Goal: Transaction & Acquisition: Purchase product/service

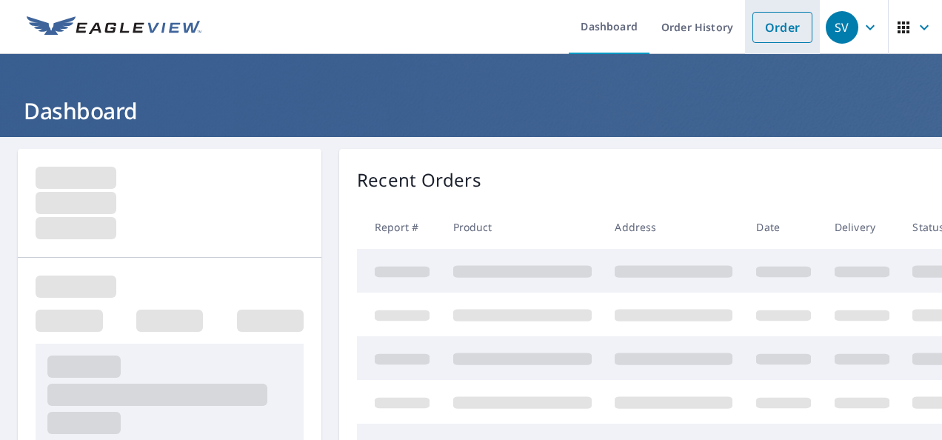
click at [781, 31] on link "Order" at bounding box center [782, 27] width 60 height 31
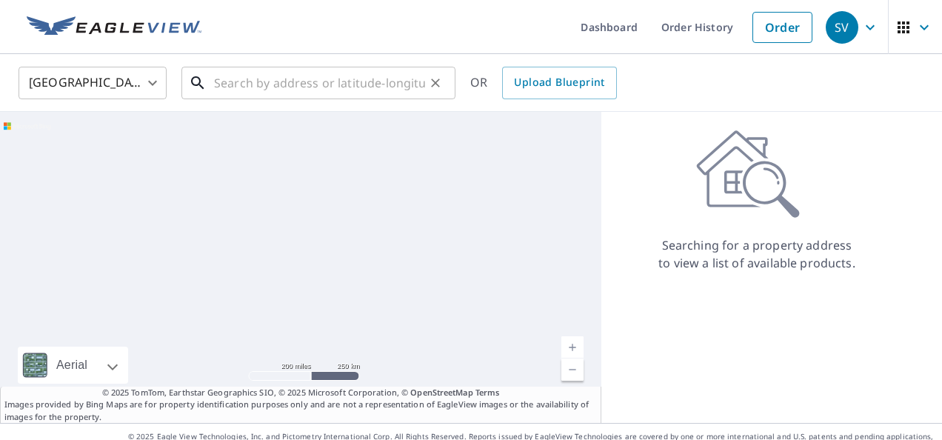
click at [216, 78] on input "text" at bounding box center [319, 82] width 211 height 41
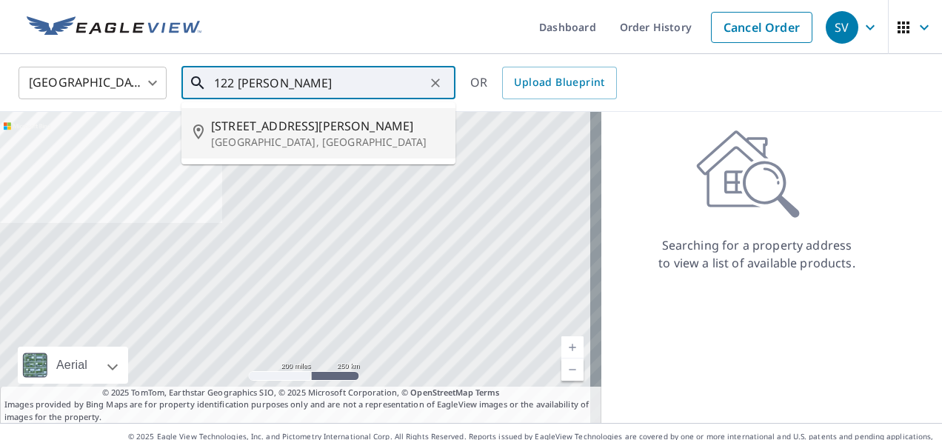
click at [293, 136] on p "[GEOGRAPHIC_DATA], [GEOGRAPHIC_DATA]" at bounding box center [327, 142] width 232 height 15
type input "[STREET_ADDRESS][PERSON_NAME]"
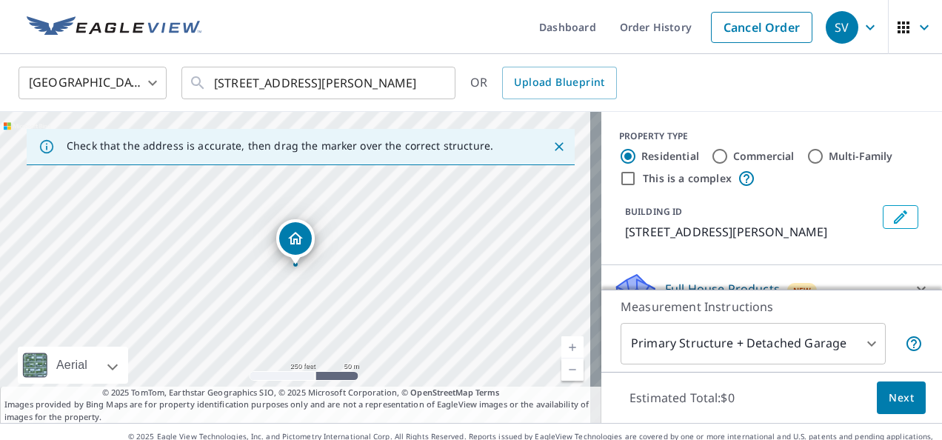
click at [566, 346] on link "Current Level 17, Zoom In" at bounding box center [572, 347] width 22 height 22
click at [566, 346] on link "Current Level 18, Zoom In" at bounding box center [572, 347] width 22 height 22
click at [566, 346] on link "Current Level 19, Zoom In" at bounding box center [572, 347] width 22 height 22
click at [566, 346] on link "Current Level 20, Zoom In Disabled" at bounding box center [572, 347] width 22 height 22
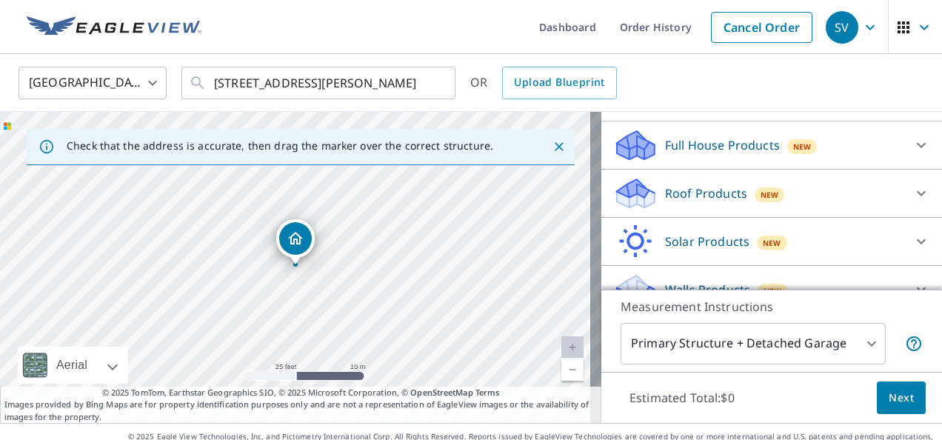
scroll to position [145, 0]
click at [912, 188] on icon at bounding box center [921, 192] width 18 height 18
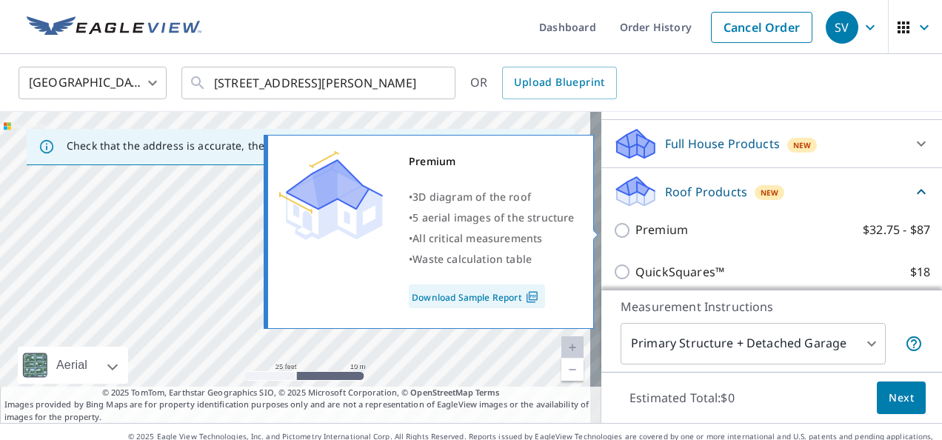
click at [831, 229] on label "Premium $32.75 - $87" at bounding box center [782, 230] width 295 height 19
click at [635, 229] on input "Premium $32.75 - $87" at bounding box center [624, 230] width 22 height 18
checkbox input "true"
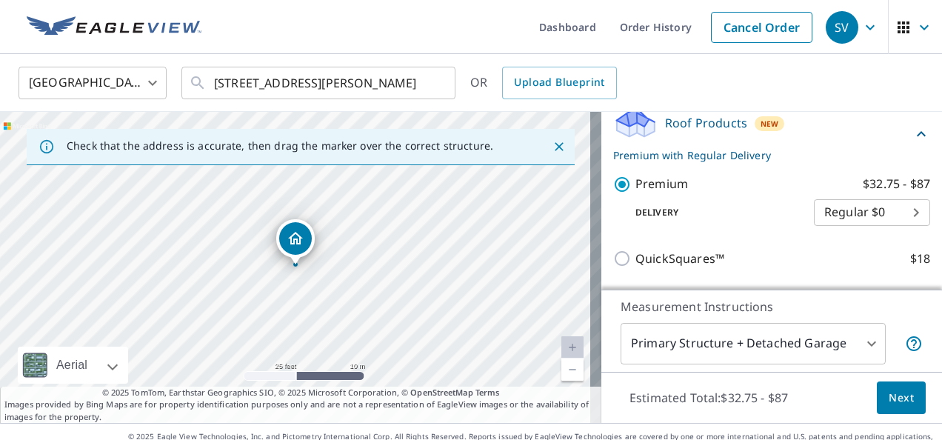
scroll to position [220, 0]
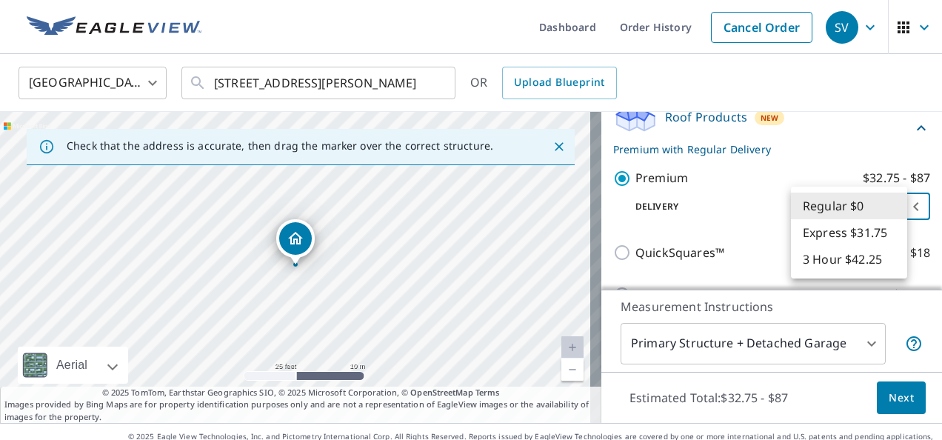
click at [899, 201] on body "SV SV Dashboard Order History Cancel Order SV United States [GEOGRAPHIC_DATA] ​…" at bounding box center [471, 220] width 942 height 440
click at [871, 228] on li "Express $31.75" at bounding box center [849, 232] width 116 height 27
type input "4"
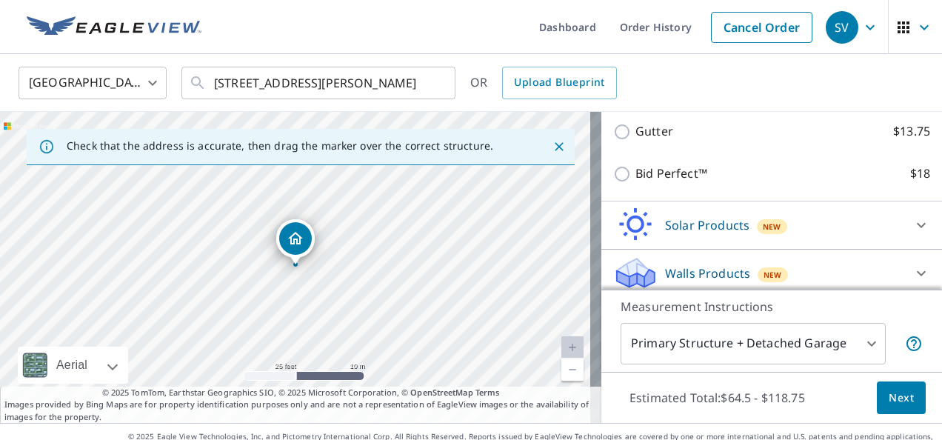
scroll to position [390, 0]
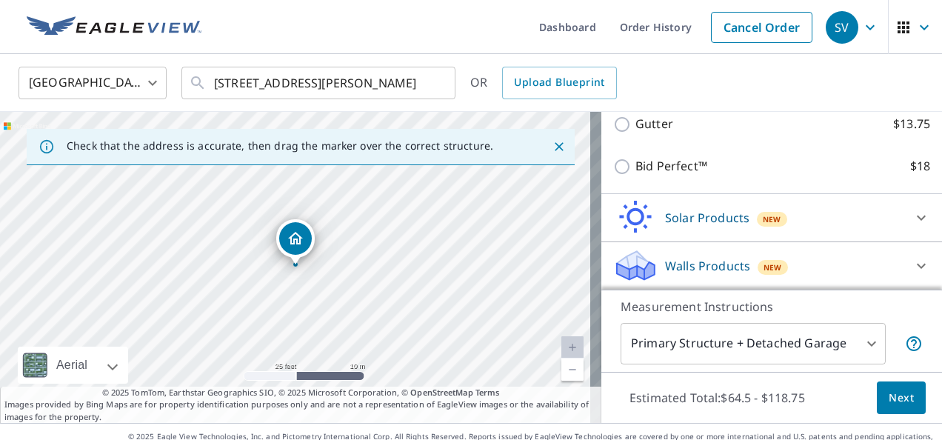
drag, startPoint x: 892, startPoint y: 400, endPoint x: 835, endPoint y: 338, distance: 84.9
click at [835, 338] on div "Measurement Instructions Primary Structure + Detached Garage 1 ​ Estimated Tota…" at bounding box center [771, 356] width 341 height 134
click at [858, 338] on body "SV SV Dashboard Order History Cancel Order SV United States [GEOGRAPHIC_DATA] ​…" at bounding box center [471, 220] width 942 height 440
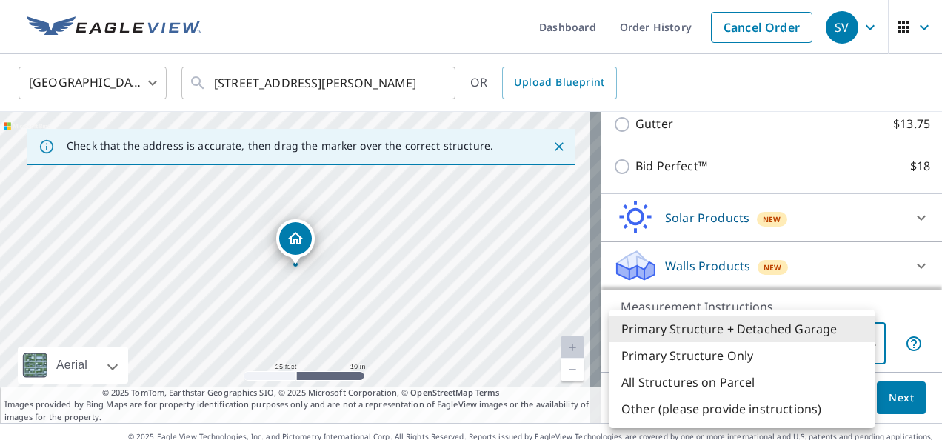
click at [759, 354] on li "Primary Structure Only" at bounding box center [741, 355] width 265 height 27
type input "2"
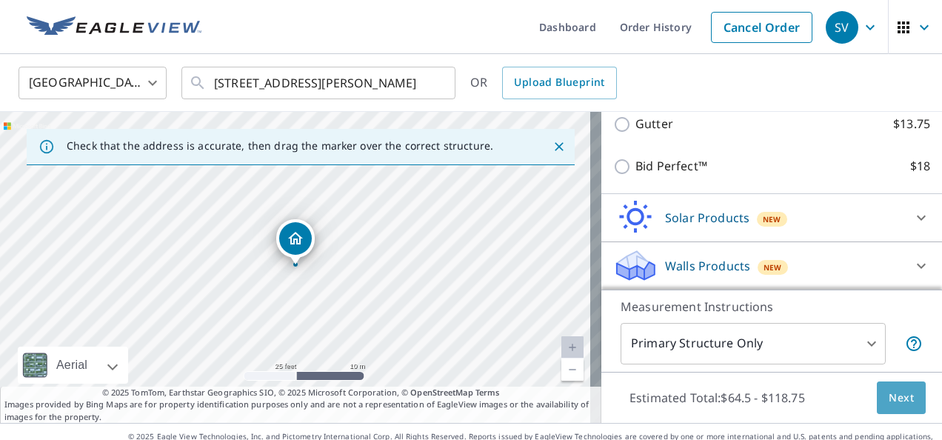
click at [891, 386] on button "Next" at bounding box center [900, 397] width 49 height 33
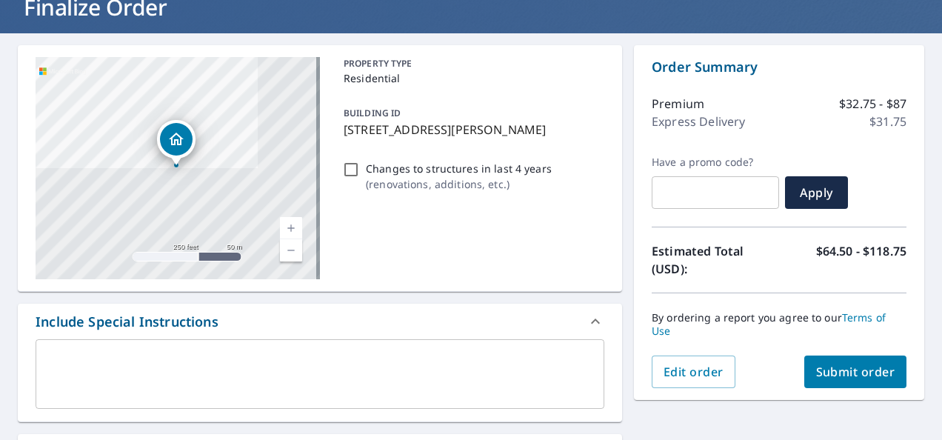
scroll to position [127, 0]
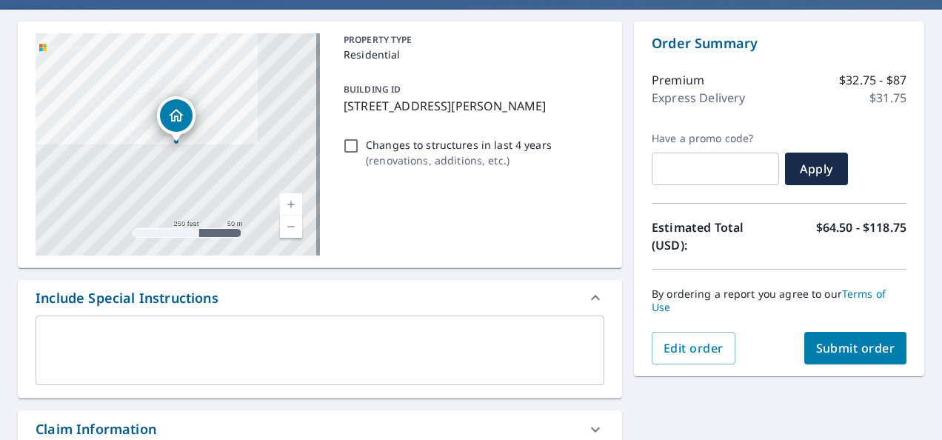
click at [859, 344] on span "Submit order" at bounding box center [855, 348] width 79 height 16
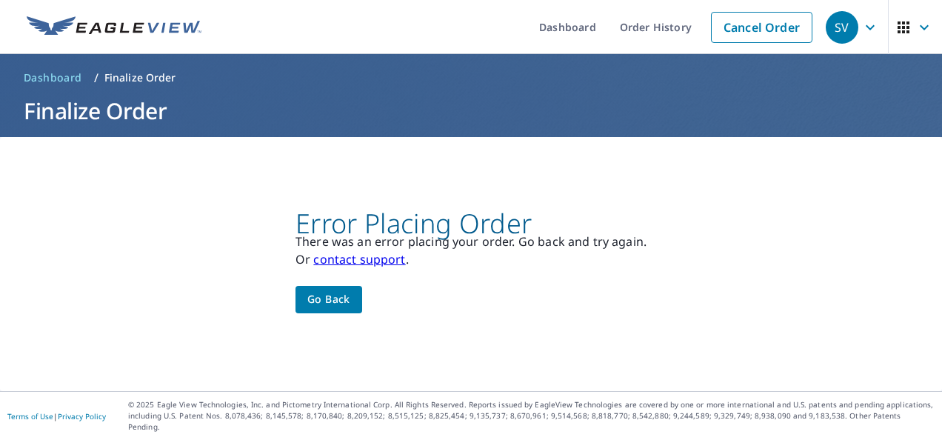
scroll to position [0, 0]
click at [327, 307] on span "Go back" at bounding box center [328, 299] width 43 height 19
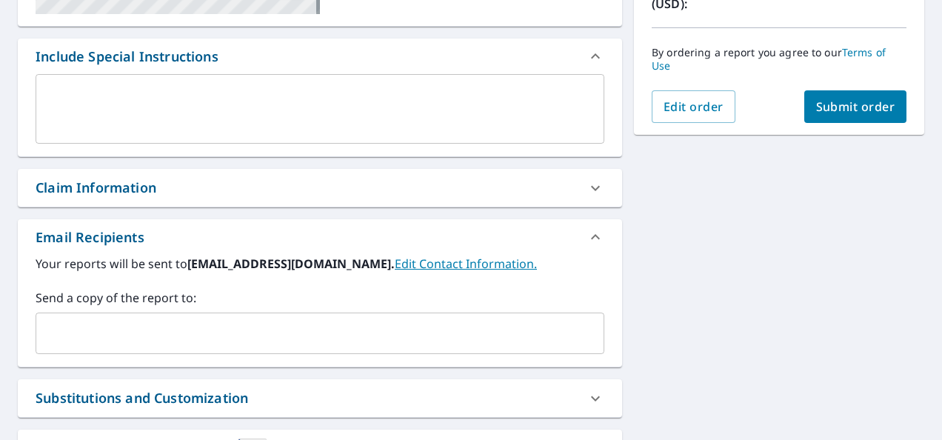
scroll to position [324, 0]
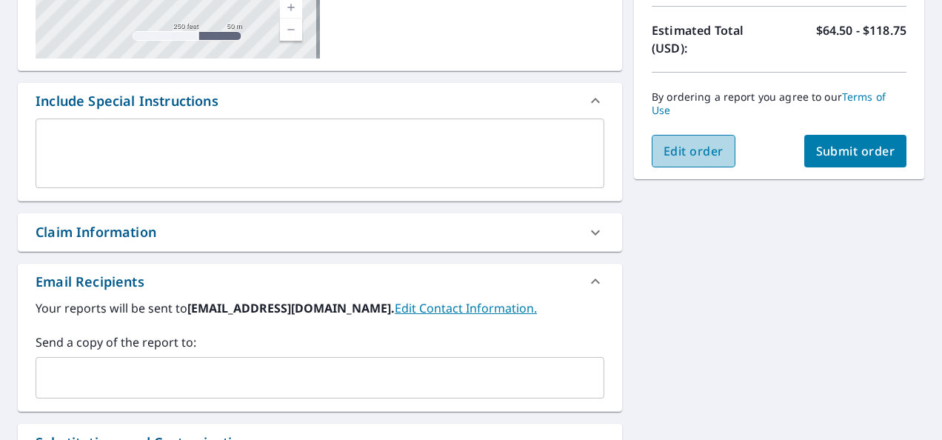
click at [682, 163] on button "Edit order" at bounding box center [693, 151] width 84 height 33
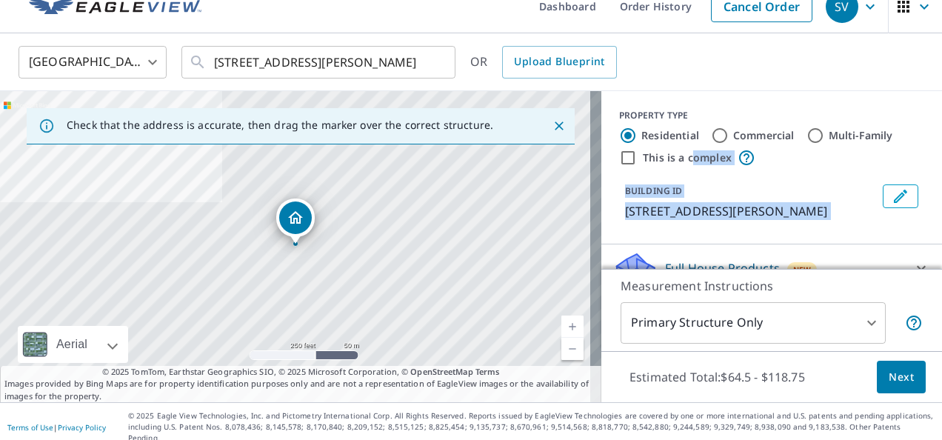
drag, startPoint x: 682, startPoint y: 163, endPoint x: 831, endPoint y: 259, distance: 177.2
click at [831, 259] on div "PROPERTY TYPE Residential Commercial Multi-Family This is a complex BUILDING ID…" at bounding box center [771, 275] width 341 height 368
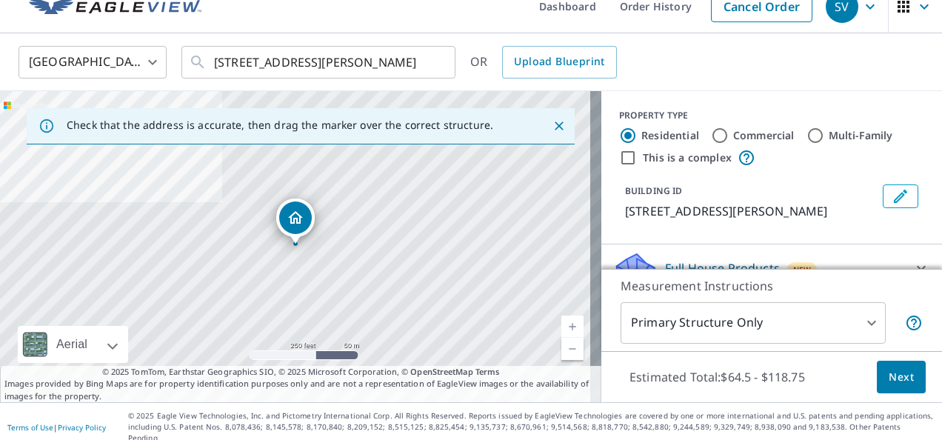
click at [796, 80] on div "United States [GEOGRAPHIC_DATA] ​ [STREET_ADDRESS][PERSON_NAME] ​ OR Upload Blu…" at bounding box center [471, 62] width 942 height 58
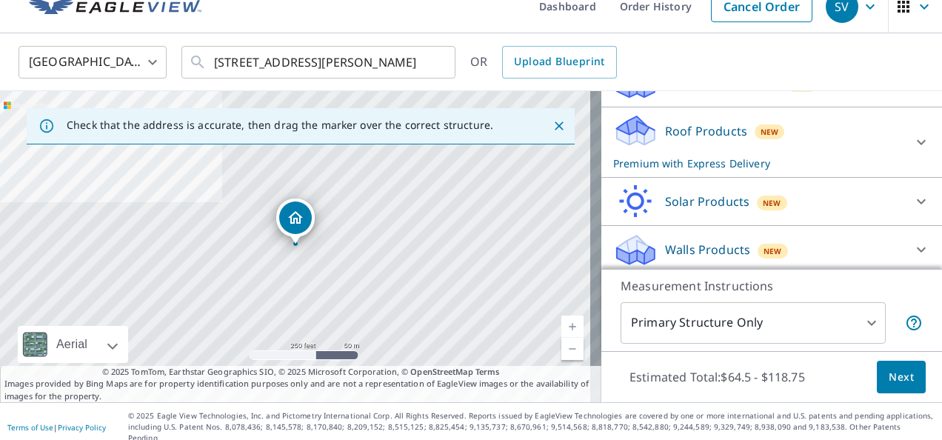
scroll to position [189, 0]
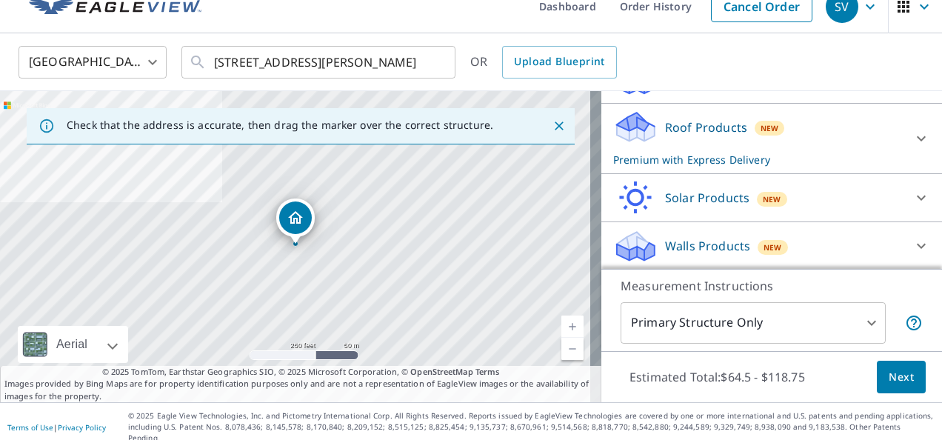
click at [894, 385] on span "Next" at bounding box center [900, 377] width 25 height 19
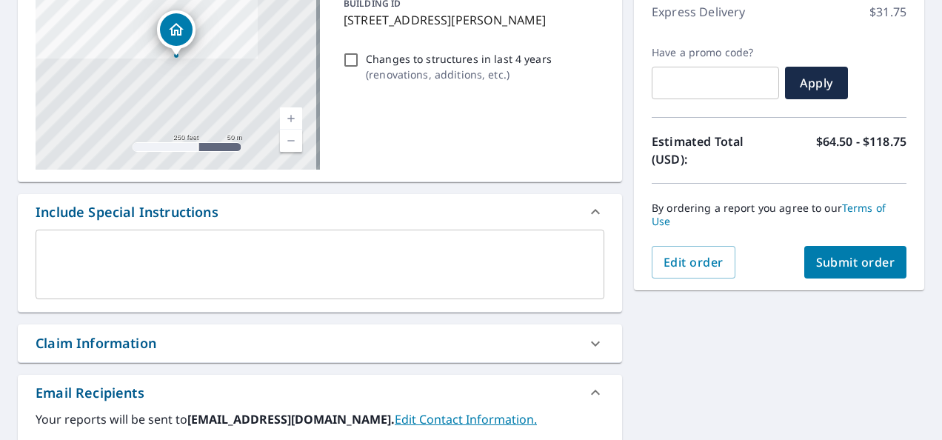
scroll to position [228, 0]
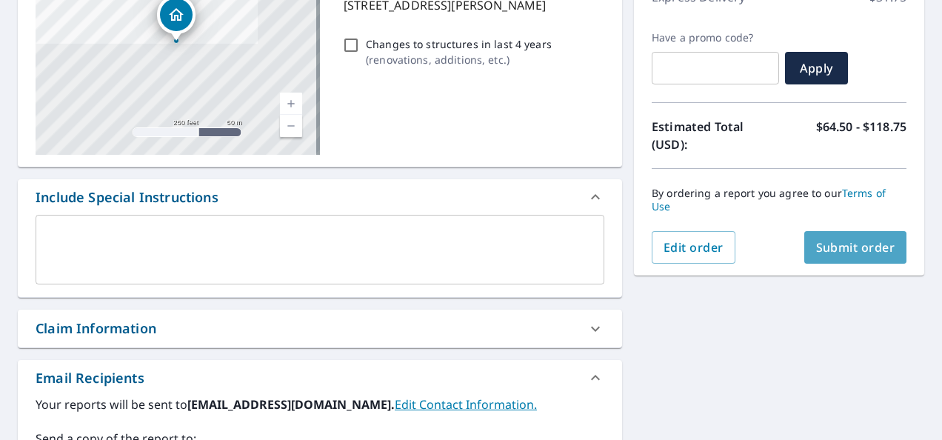
click at [850, 249] on span "Submit order" at bounding box center [855, 247] width 79 height 16
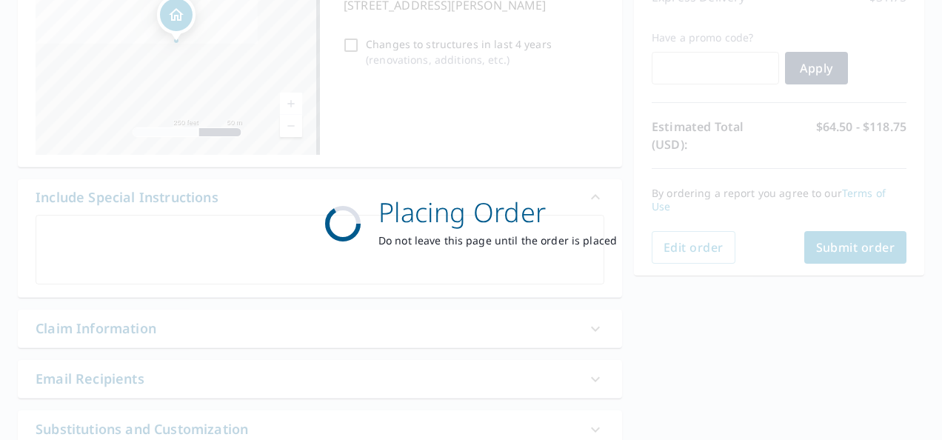
scroll to position [0, 0]
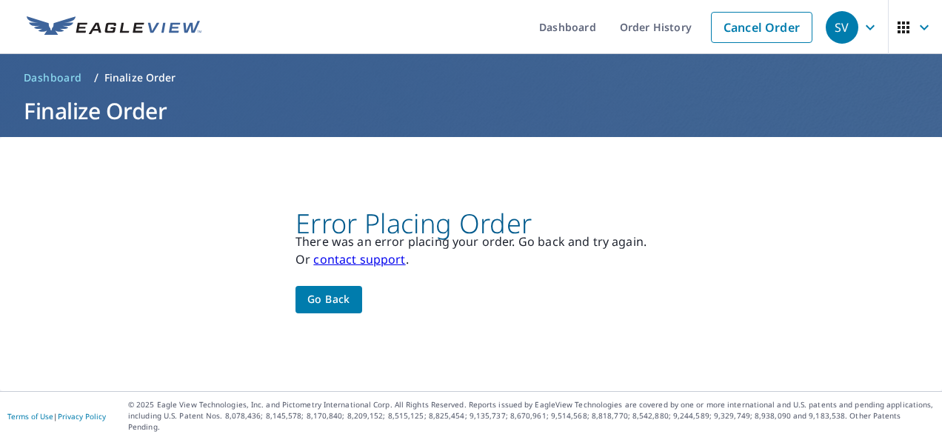
click at [480, 262] on p "Or contact support ." at bounding box center [470, 259] width 351 height 18
click at [331, 309] on span "Go back" at bounding box center [328, 299] width 43 height 19
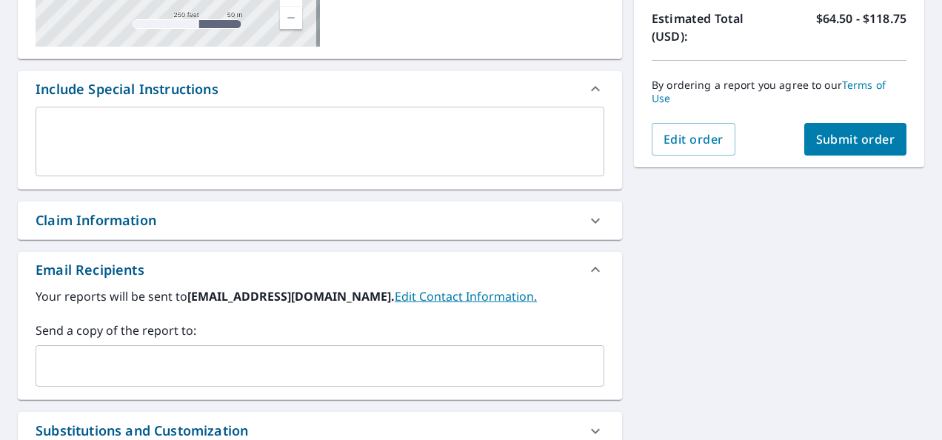
scroll to position [384, 0]
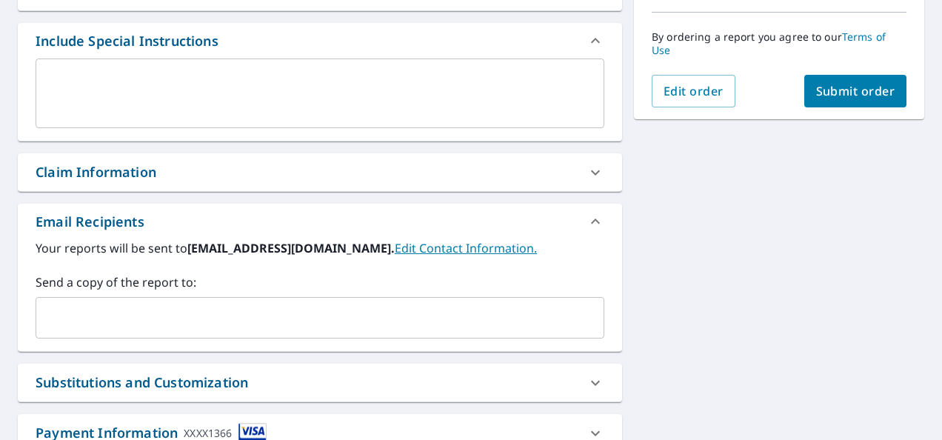
click at [853, 94] on span "Submit order" at bounding box center [855, 91] width 79 height 16
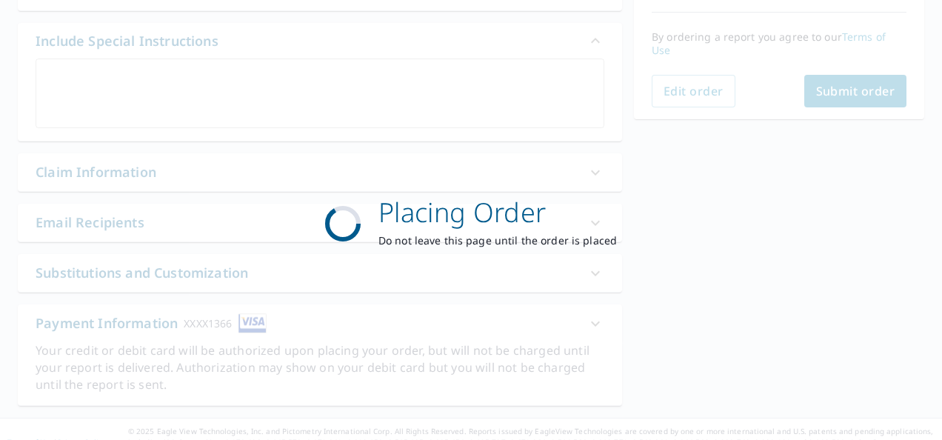
scroll to position [0, 0]
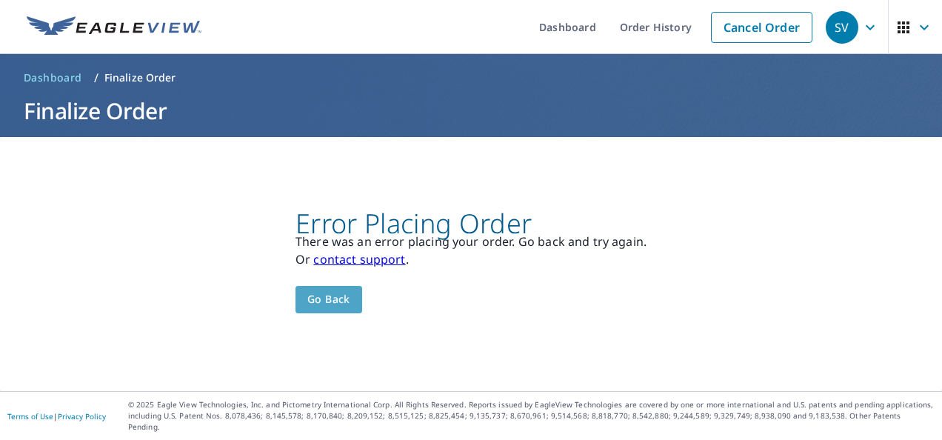
click at [336, 306] on span "Go back" at bounding box center [328, 299] width 43 height 19
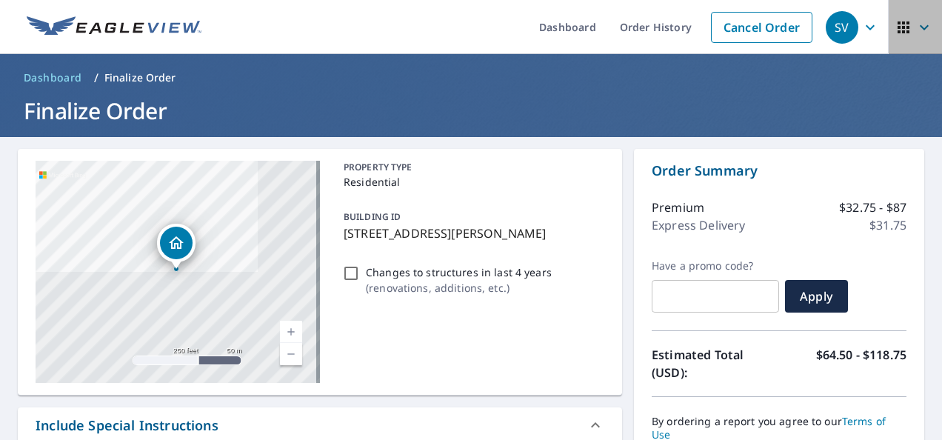
click at [919, 28] on icon "button" at bounding box center [923, 26] width 9 height 5
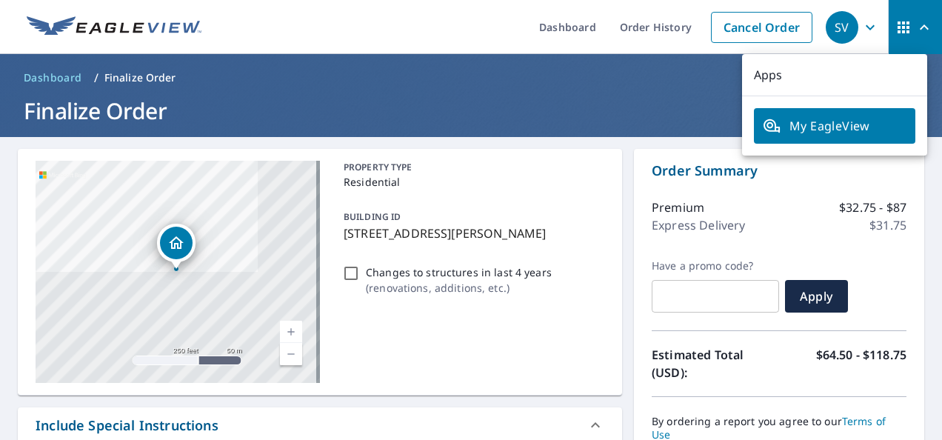
click at [915, 28] on icon "button" at bounding box center [924, 28] width 18 height 18
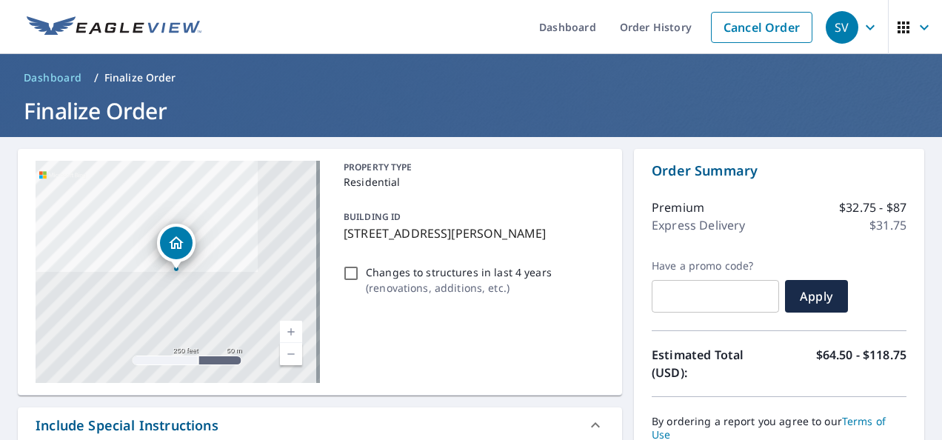
click at [865, 27] on icon "button" at bounding box center [869, 26] width 9 height 5
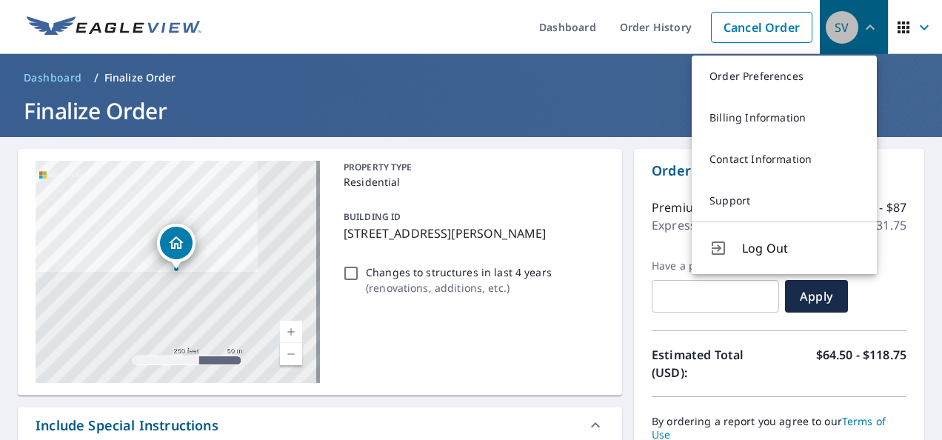
click at [862, 24] on icon "button" at bounding box center [870, 28] width 18 height 18
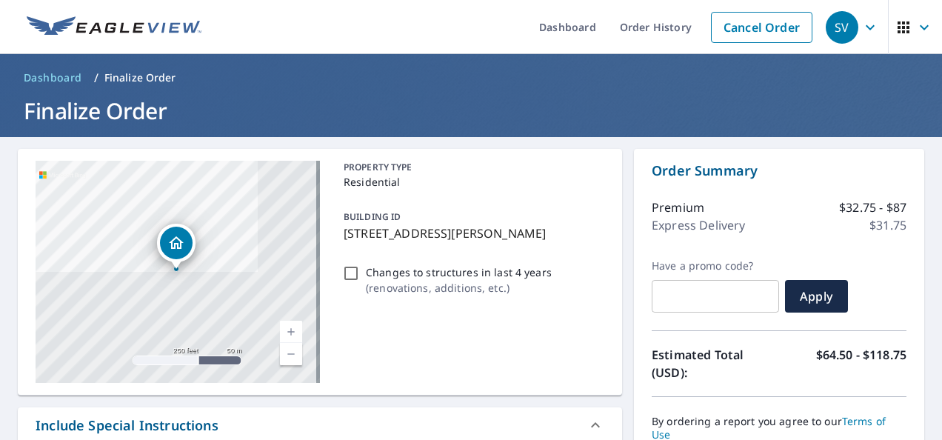
scroll to position [331, 0]
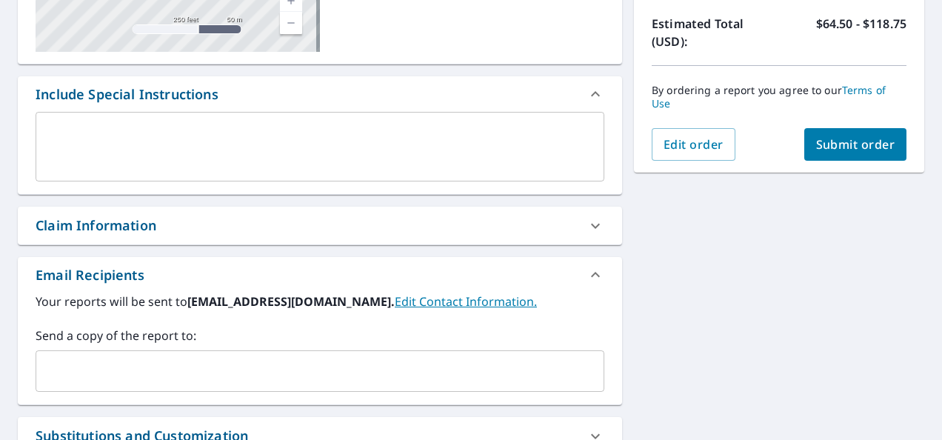
drag, startPoint x: 925, startPoint y: 249, endPoint x: 918, endPoint y: 311, distance: 61.9
click at [918, 311] on div "[STREET_ADDRESS][PERSON_NAME] A standard road map Aerial A detailed look from a…" at bounding box center [471, 193] width 942 height 774
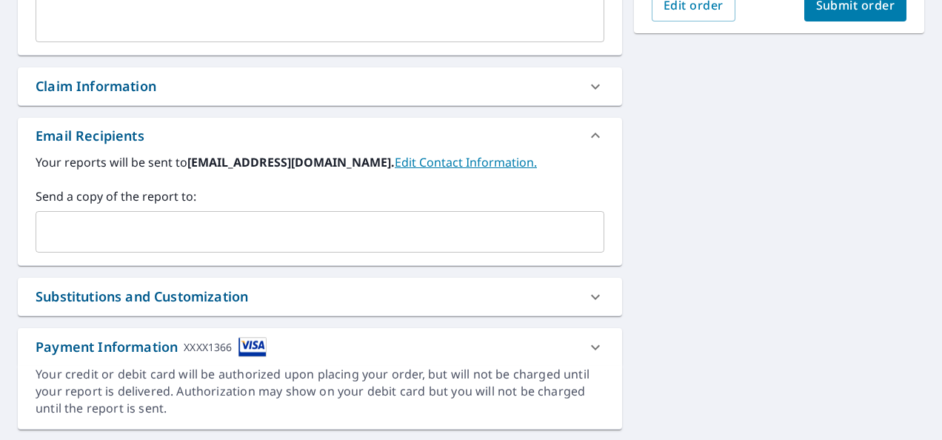
scroll to position [507, 0]
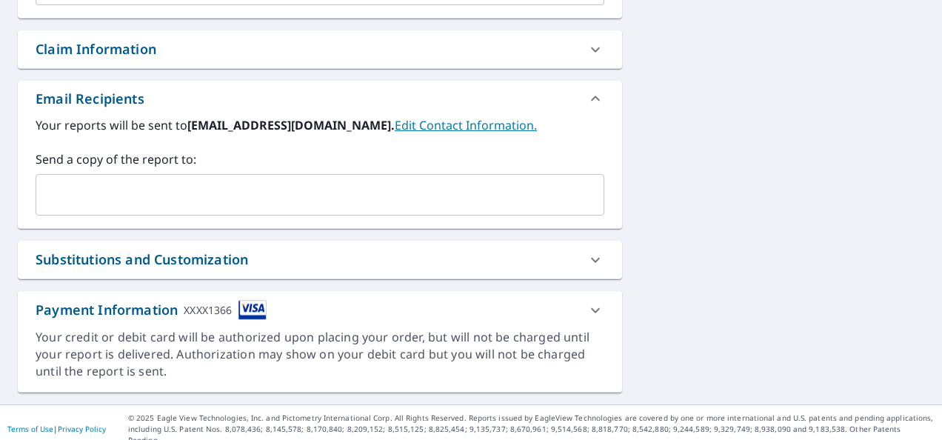
click at [588, 306] on icon at bounding box center [595, 310] width 18 height 18
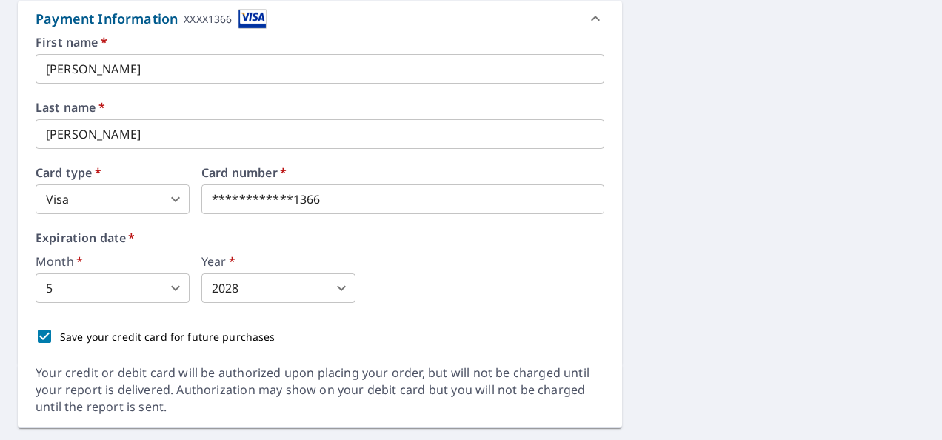
scroll to position [833, 0]
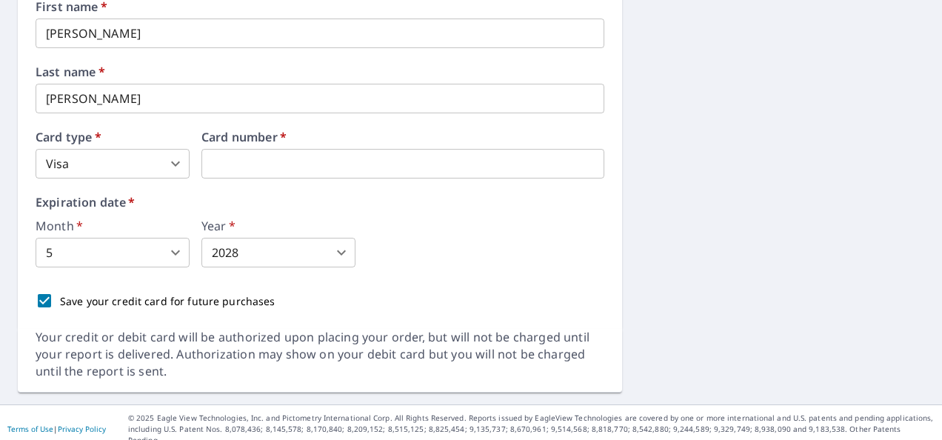
drag, startPoint x: 329, startPoint y: 161, endPoint x: 184, endPoint y: 147, distance: 145.8
click at [217, 149] on iframe at bounding box center [402, 164] width 403 height 30
click at [176, 252] on body "SV SV Dashboard Order History Cancel Order SV Dashboard / Finalize Order Finali…" at bounding box center [471, 220] width 942 height 440
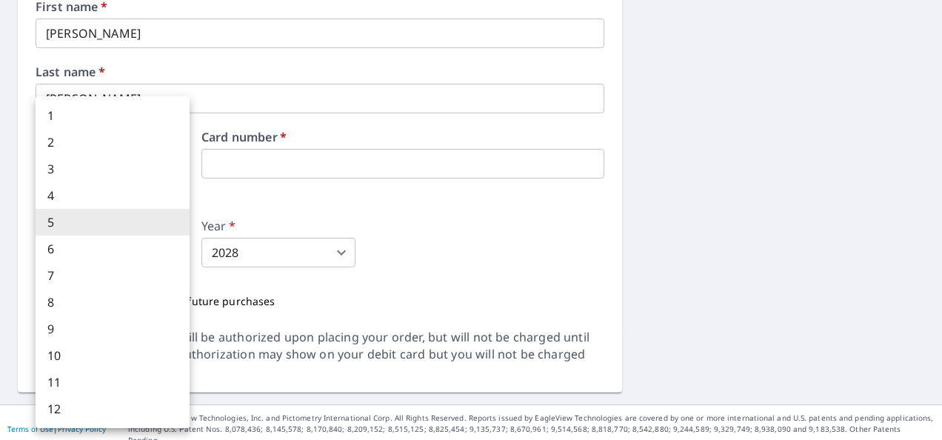
click at [145, 323] on li "9" at bounding box center [113, 328] width 154 height 27
type input "9"
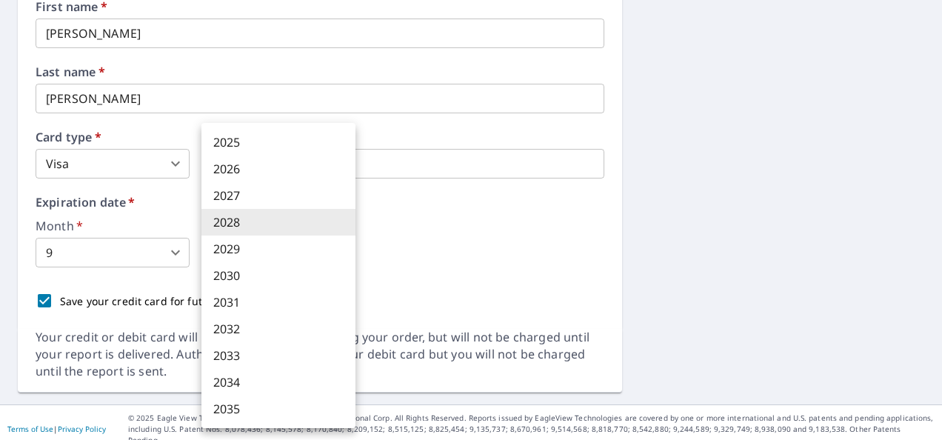
click at [343, 249] on body "SV SV Dashboard Order History Cancel Order SV Dashboard / Finalize Order Finali…" at bounding box center [471, 220] width 942 height 440
click at [280, 161] on li "2026" at bounding box center [278, 168] width 154 height 27
type input "2026"
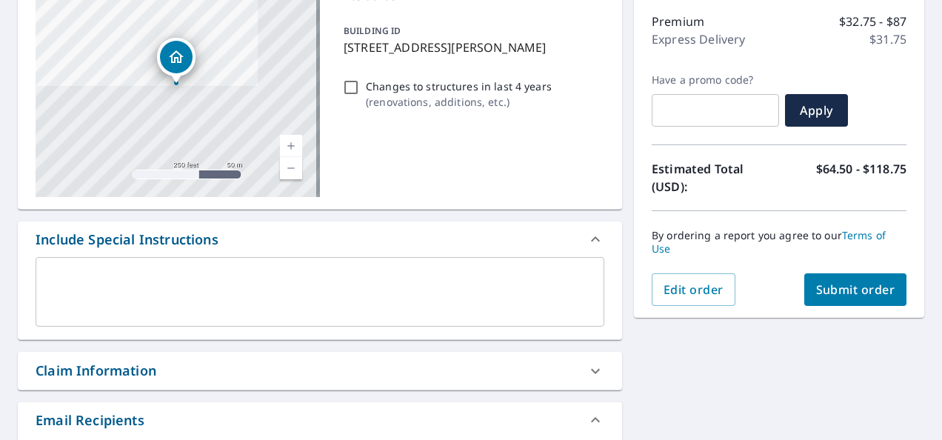
scroll to position [180, 0]
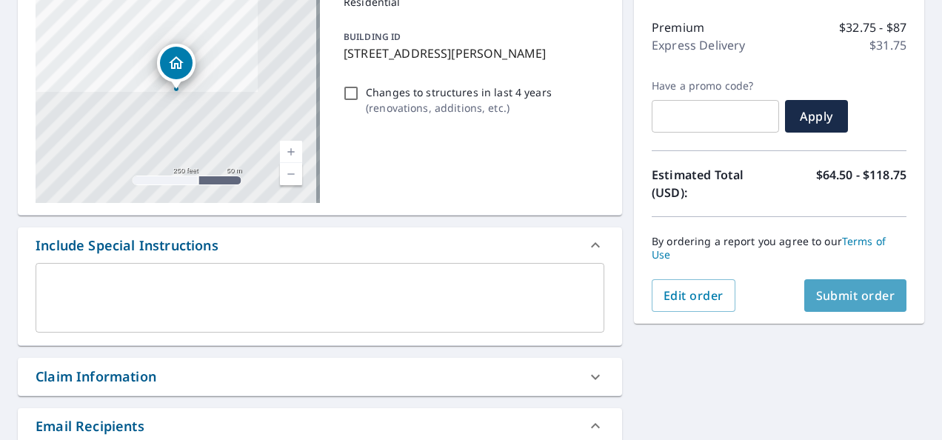
click at [833, 295] on span "Submit order" at bounding box center [855, 295] width 79 height 16
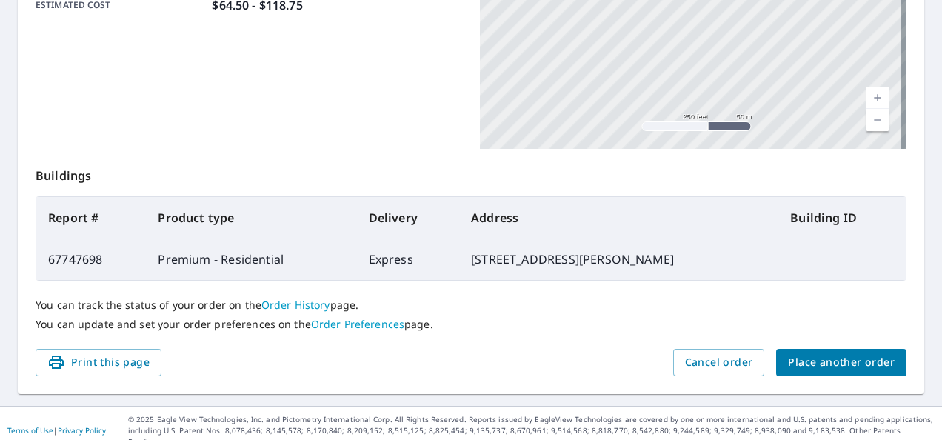
scroll to position [430, 0]
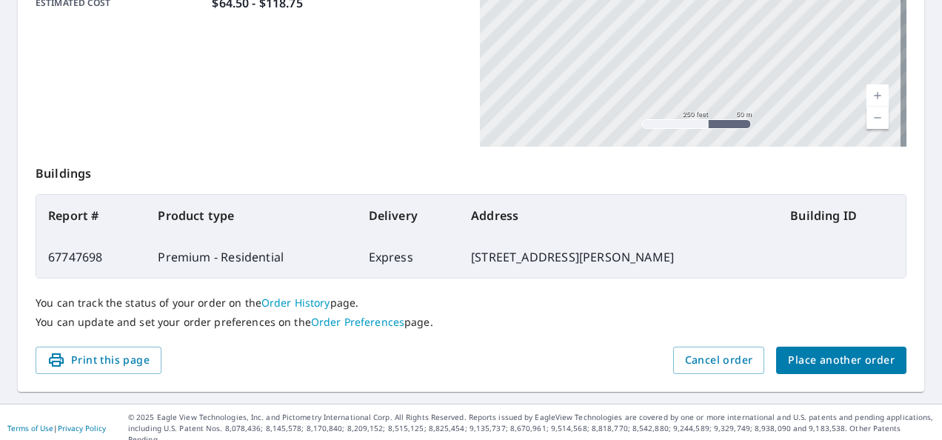
click at [130, 373] on div "Order details Product type Premium - Residential Delivery method Express Delive…" at bounding box center [471, 55] width 906 height 673
click at [130, 363] on span "Print this page" at bounding box center [98, 360] width 102 height 19
click at [717, 358] on span "Cancel order" at bounding box center [719, 360] width 68 height 19
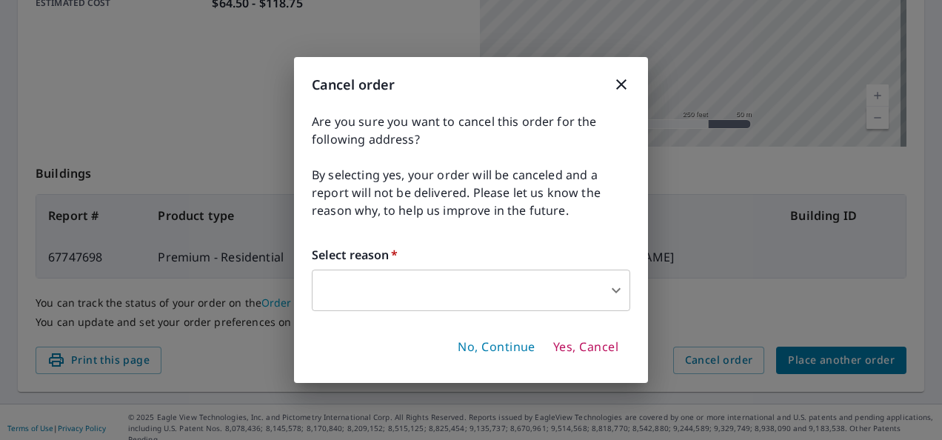
click at [617, 289] on body "SV SV Dashboard Order History Order SV Order Submitted Order details Product ty…" at bounding box center [471, 220] width 942 height 440
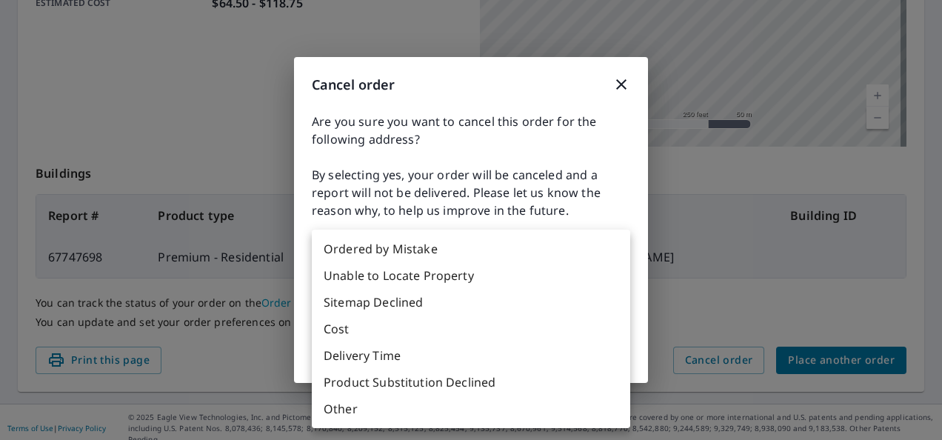
click at [359, 405] on li "Other" at bounding box center [471, 408] width 318 height 27
type input "36"
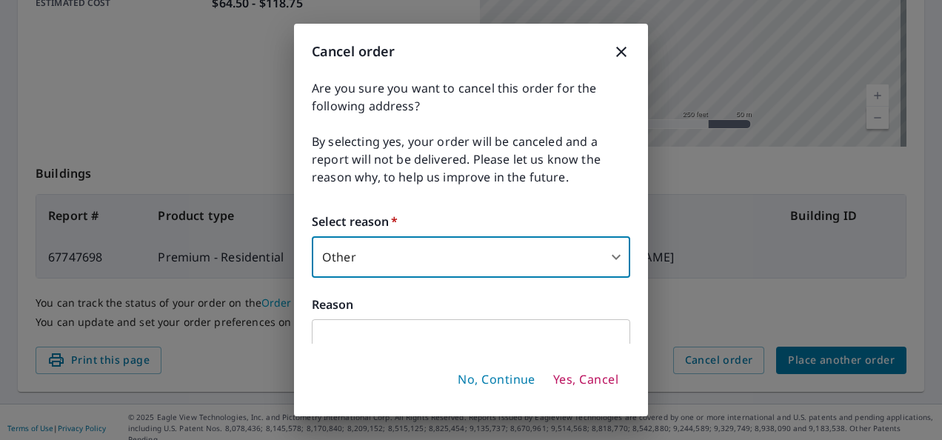
click at [607, 328] on input "text" at bounding box center [471, 339] width 318 height 41
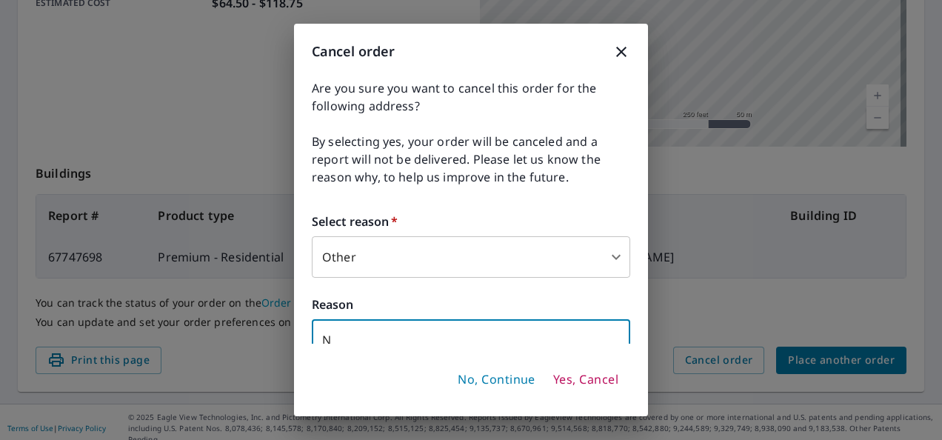
scroll to position [4, 0]
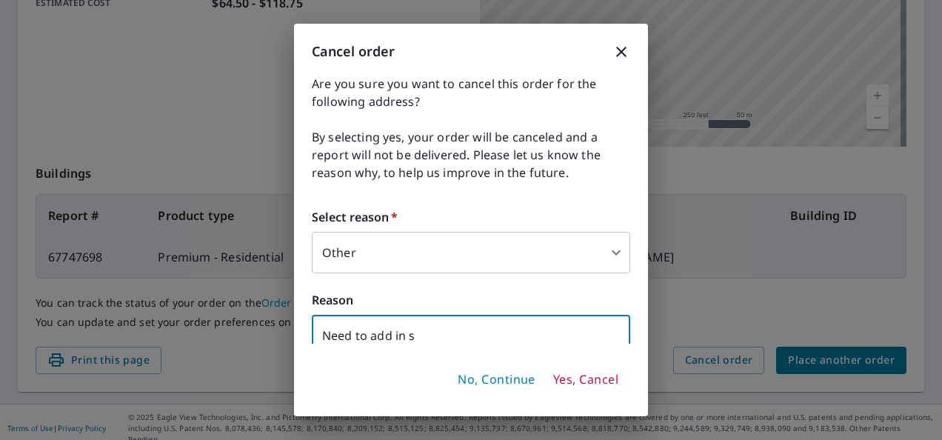
type input "Need to add in s"
click at [516, 380] on span "No, Continue" at bounding box center [496, 380] width 78 height 16
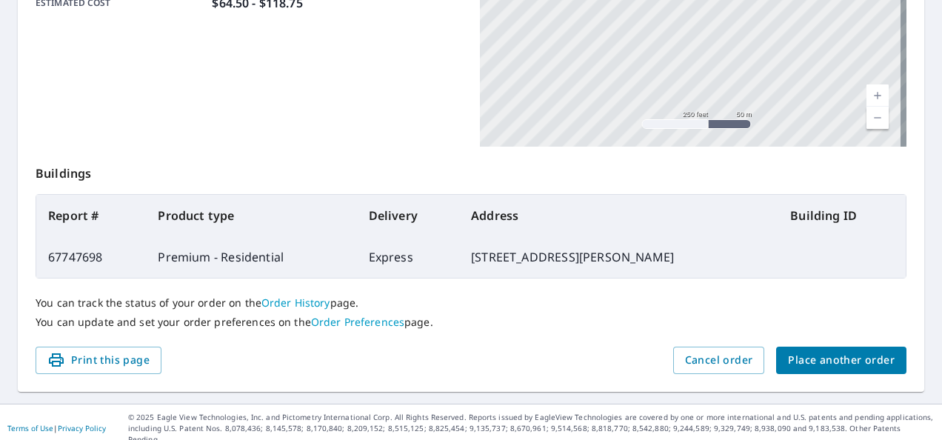
scroll to position [0, 0]
